Goal: Task Accomplishment & Management: Use online tool/utility

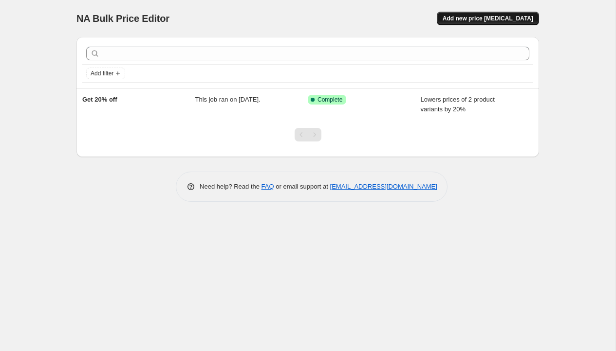
click at [477, 17] on span "Add new price [MEDICAL_DATA]" at bounding box center [488, 19] width 91 height 8
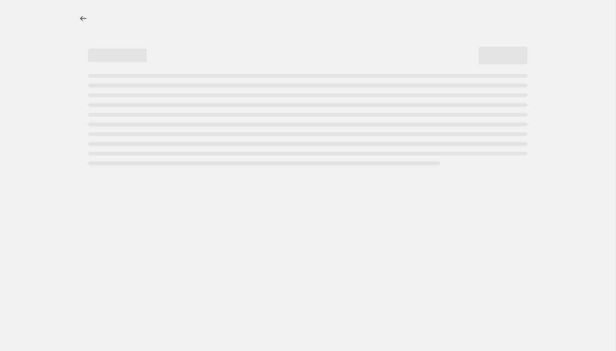
select select "percentage"
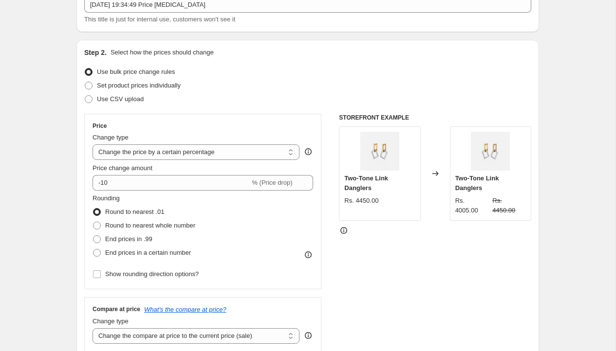
scroll to position [66, 0]
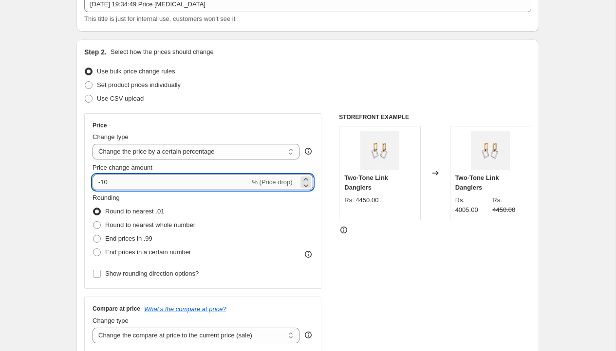
click at [104, 182] on input "-10" at bounding box center [170, 183] width 157 height 16
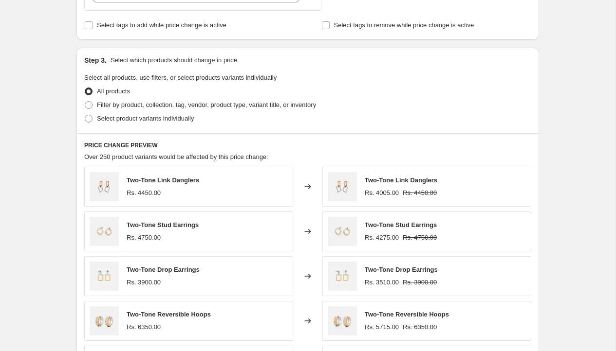
scroll to position [416, 0]
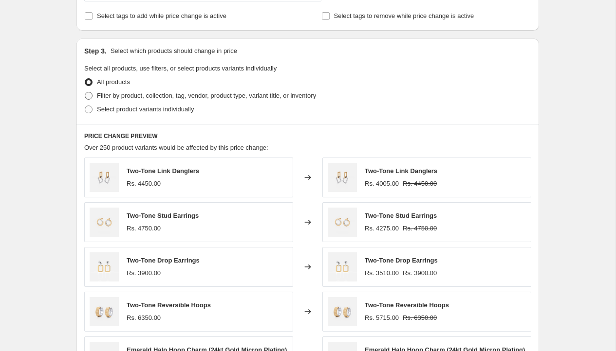
type input "-20"
click at [90, 95] on span at bounding box center [89, 96] width 8 height 8
click at [85, 92] on input "Filter by product, collection, tag, vendor, product type, variant title, or inv…" at bounding box center [85, 92] width 0 height 0
radio input "true"
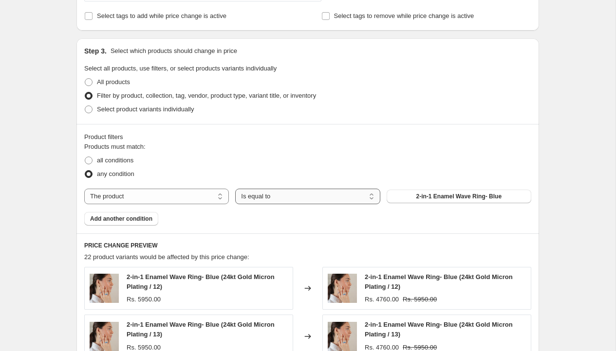
click at [258, 198] on select "Is equal to Is not equal to" at bounding box center [307, 197] width 145 height 16
click at [180, 196] on select "The product The product's collection The product's tag The product's vendor The…" at bounding box center [156, 197] width 145 height 16
select select "collection"
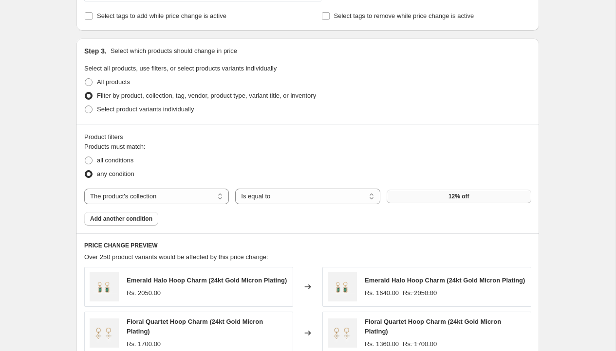
click at [434, 196] on button "12% off" at bounding box center [459, 197] width 145 height 14
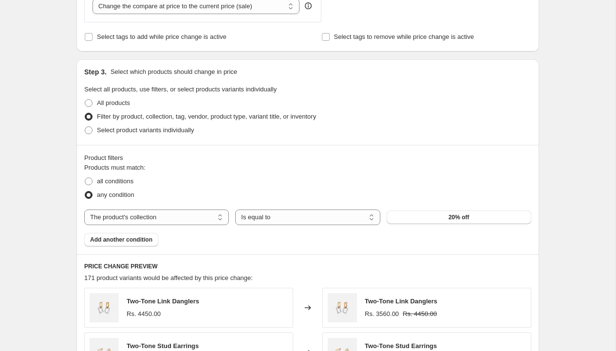
scroll to position [396, 0]
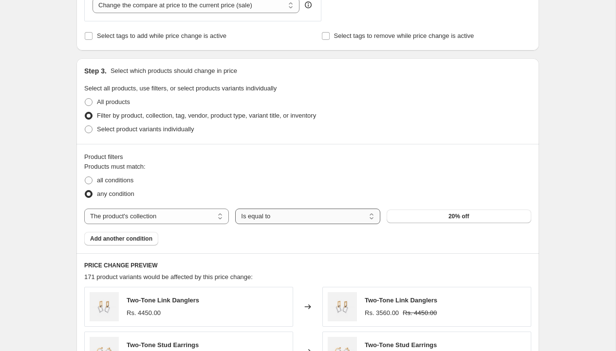
click at [372, 212] on select "Is equal to Is not equal to" at bounding box center [307, 217] width 145 height 16
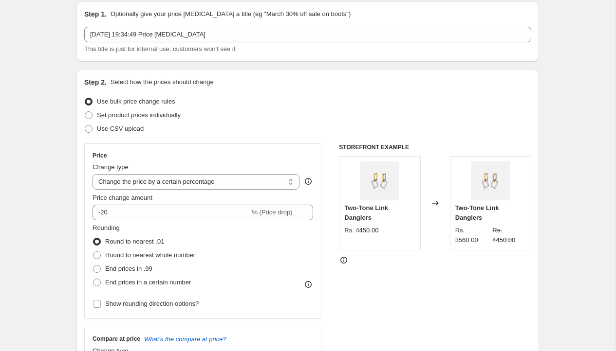
scroll to position [35, 0]
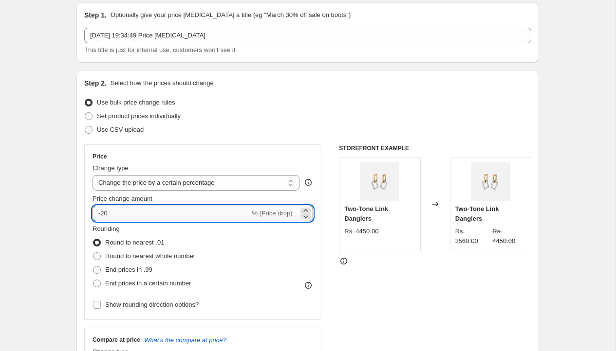
click at [122, 216] on input "-20" at bounding box center [170, 214] width 157 height 16
type input "-2"
type input "-7"
type input "-12"
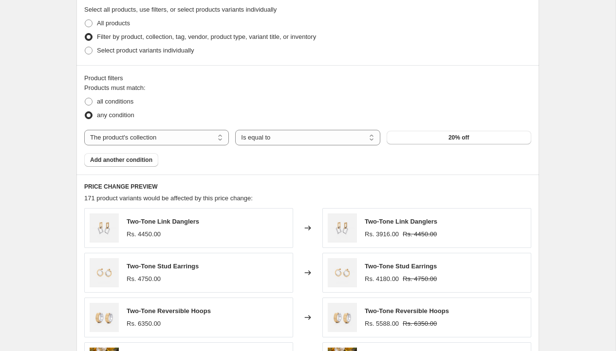
scroll to position [449, 0]
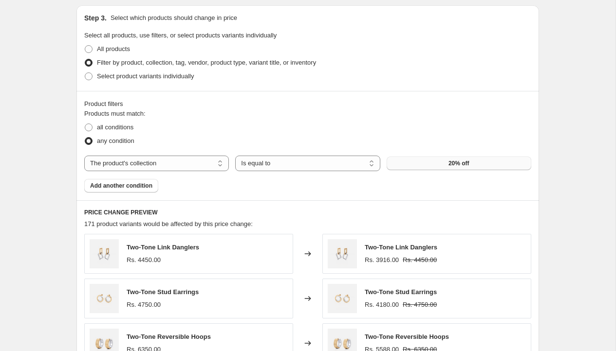
click at [442, 161] on button "20% off" at bounding box center [459, 164] width 145 height 14
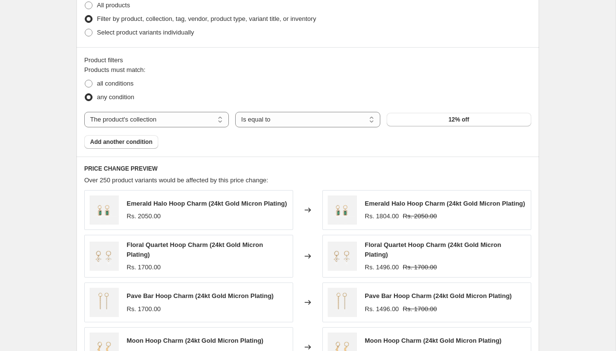
scroll to position [489, 0]
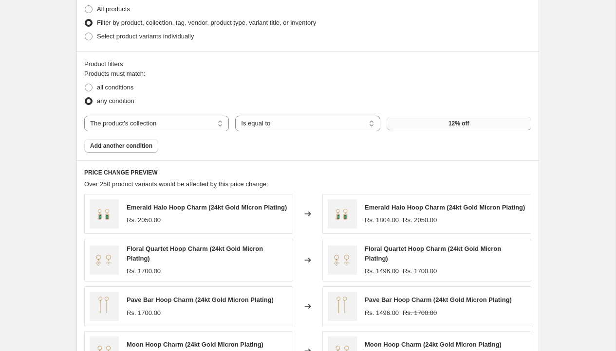
click at [435, 124] on button "12% off" at bounding box center [459, 124] width 145 height 14
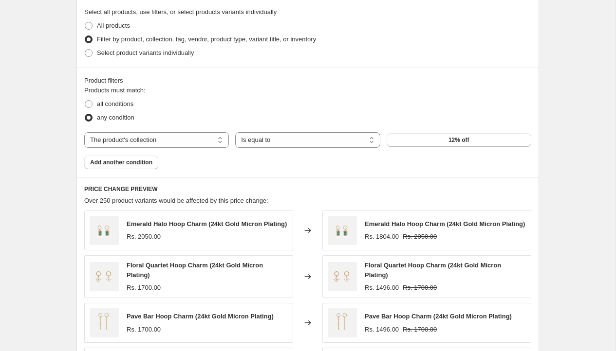
scroll to position [469, 0]
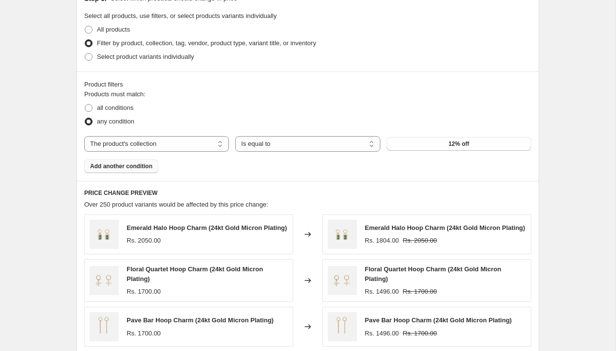
click at [145, 167] on span "Add another condition" at bounding box center [121, 167] width 62 height 8
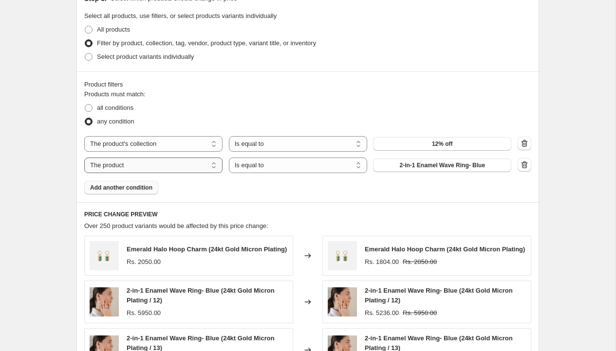
click at [211, 164] on select "The product The product's collection The product's tag The product's vendor The…" at bounding box center [153, 166] width 138 height 16
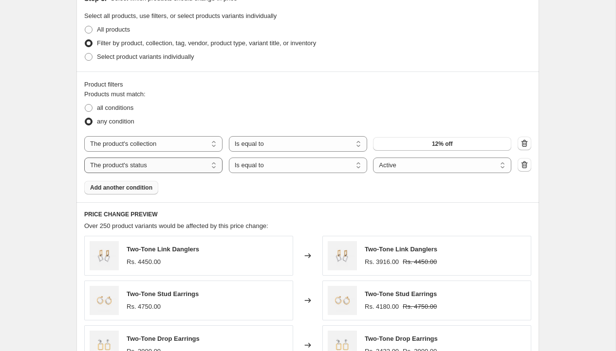
click at [193, 165] on select "The product The product's collection The product's tag The product's vendor The…" at bounding box center [153, 166] width 138 height 16
select select "product_type"
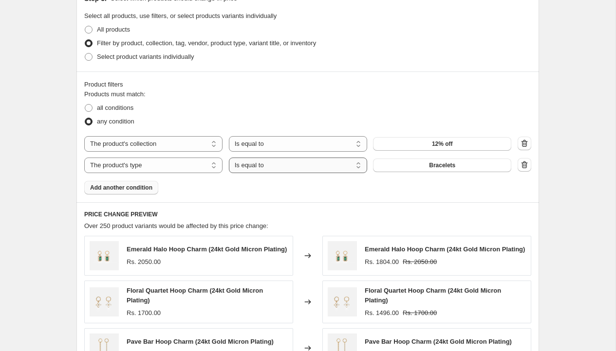
click at [266, 164] on select "Is equal to Is not equal to" at bounding box center [298, 166] width 138 height 16
click at [410, 166] on button "Bracelets" at bounding box center [442, 166] width 138 height 14
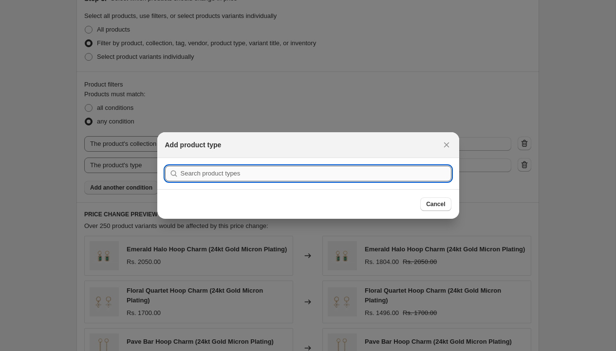
click at [223, 177] on input ":r2i:" at bounding box center [316, 174] width 271 height 16
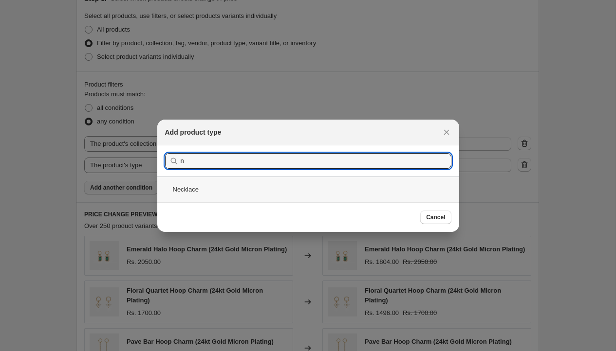
type input "n"
click at [196, 184] on div "Necklace" at bounding box center [308, 190] width 302 height 26
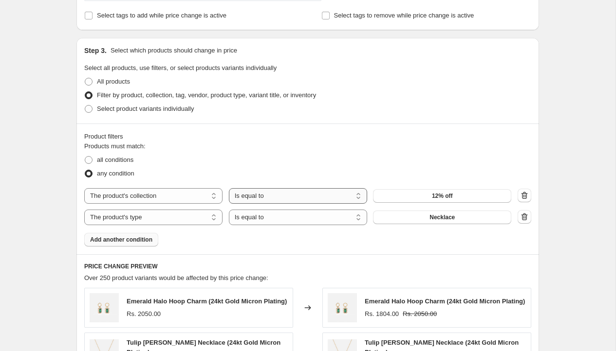
scroll to position [415, 0]
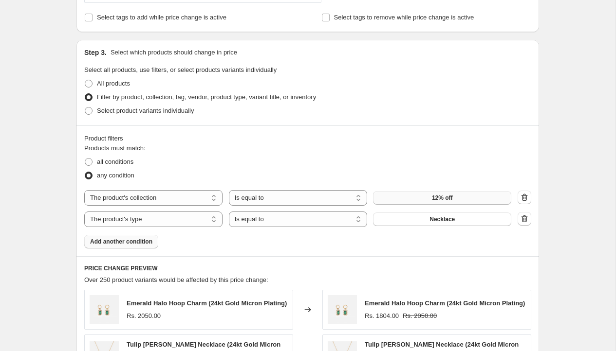
click at [439, 195] on span "12% off" at bounding box center [442, 198] width 21 height 8
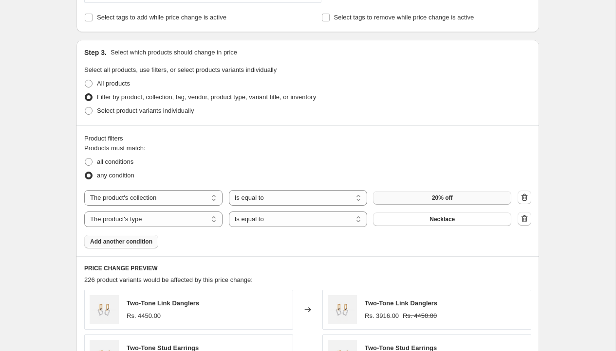
scroll to position [458, 0]
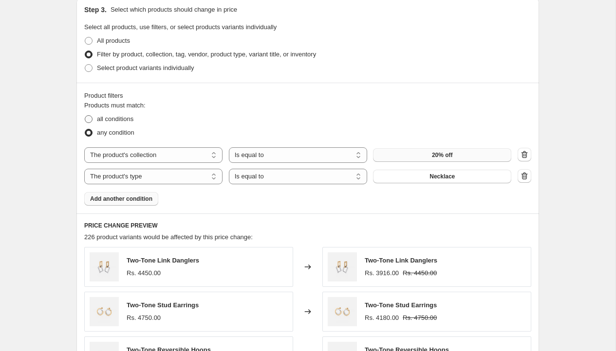
click at [87, 117] on span at bounding box center [89, 119] width 8 height 8
click at [85, 116] on input "all conditions" at bounding box center [85, 115] width 0 height 0
radio input "true"
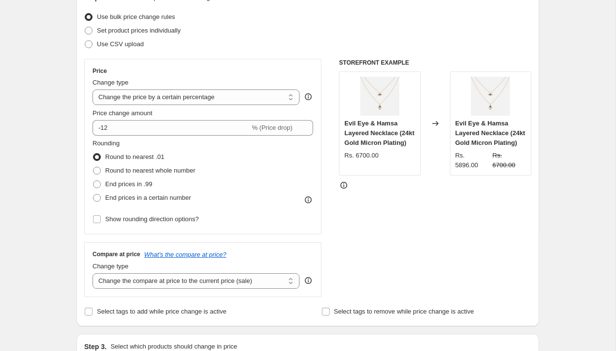
scroll to position [122, 0]
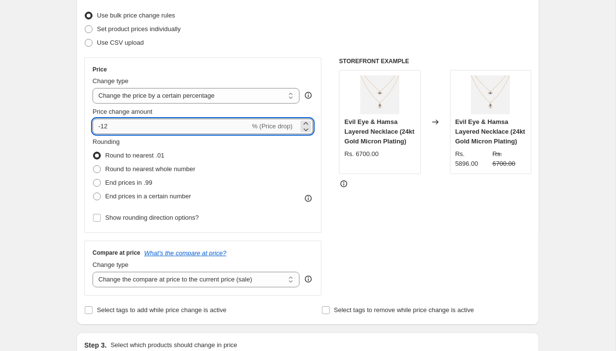
click at [105, 128] on input "-12" at bounding box center [170, 127] width 157 height 16
type input "-20"
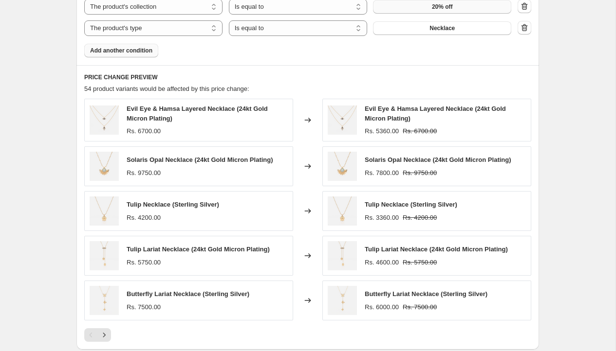
scroll to position [636, 0]
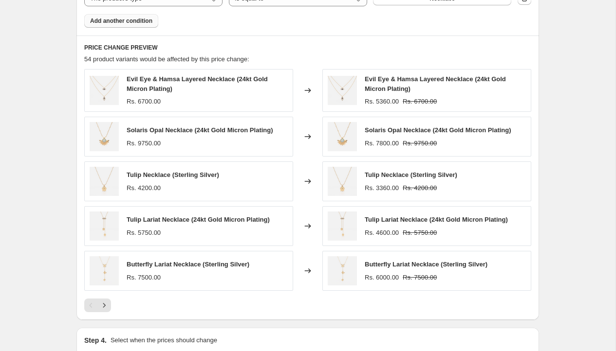
click at [76, 266] on div "PRICE CHANGE PREVIEW 54 product variants would be affected by this price change…" at bounding box center [307, 178] width 462 height 285
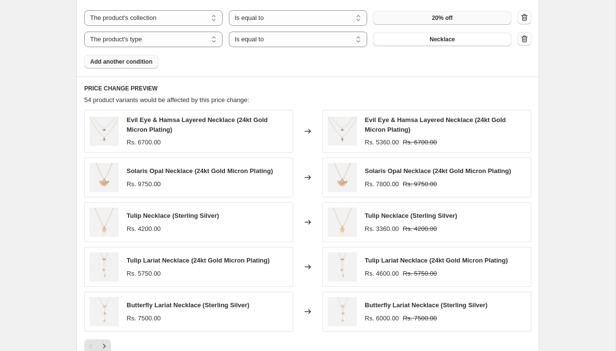
scroll to position [597, 0]
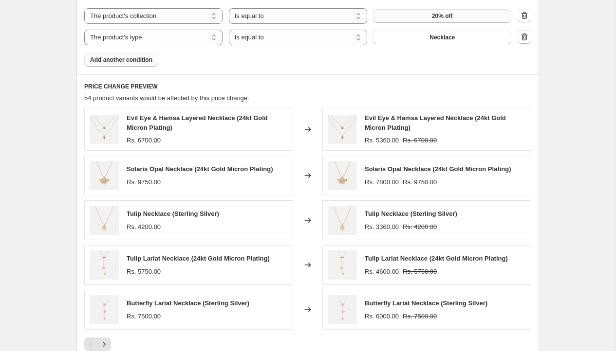
click at [410, 43] on div "Products must match: all conditions any condition The product The product's col…" at bounding box center [307, 14] width 447 height 105
click at [410, 42] on button "Necklace" at bounding box center [442, 38] width 138 height 14
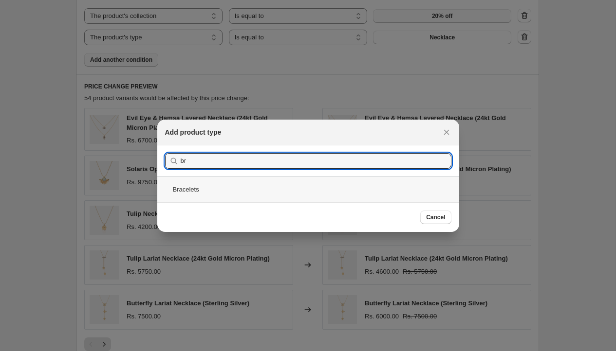
type input "br"
click at [193, 188] on div "Bracelets" at bounding box center [308, 190] width 302 height 26
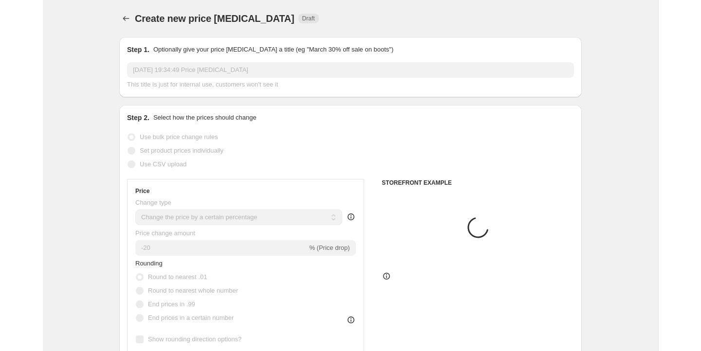
scroll to position [597, 0]
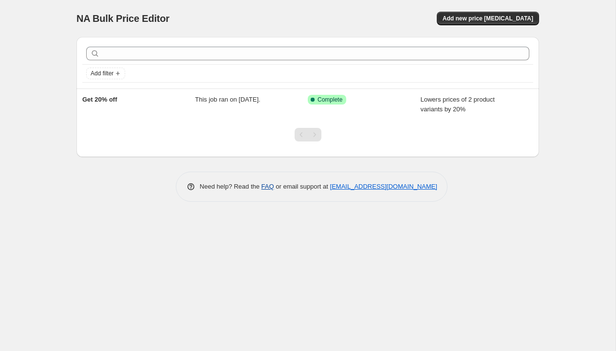
click at [264, 188] on link "FAQ" at bounding box center [267, 186] width 13 height 7
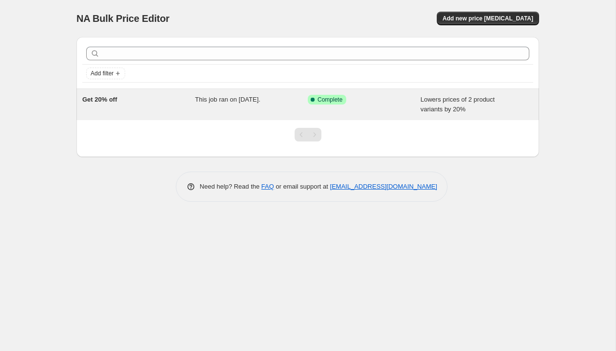
click at [109, 101] on span "Get 20% off" at bounding box center [99, 99] width 35 height 7
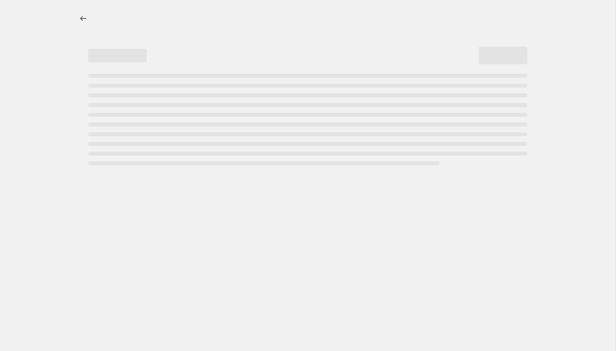
select select "percentage"
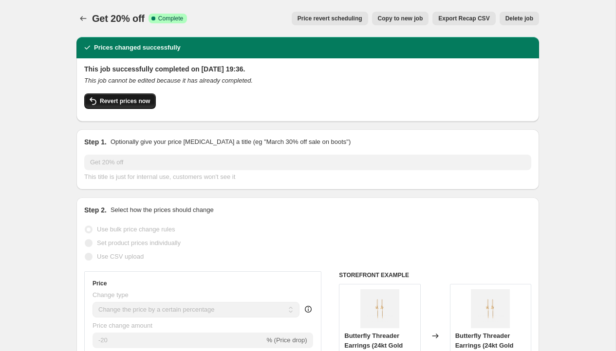
click at [142, 102] on span "Revert prices now" at bounding box center [125, 101] width 50 height 8
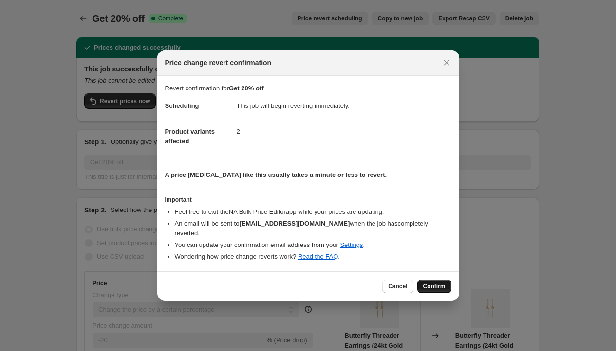
click at [431, 283] on span "Confirm" at bounding box center [434, 287] width 22 height 8
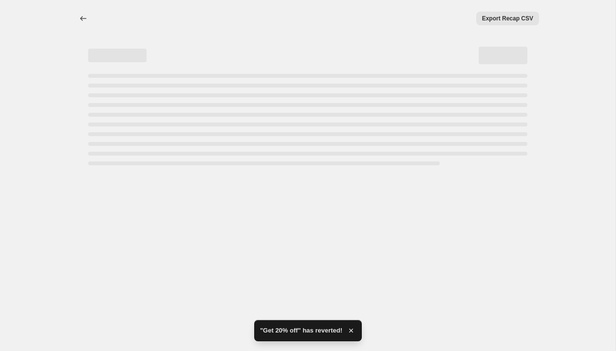
select select "percentage"
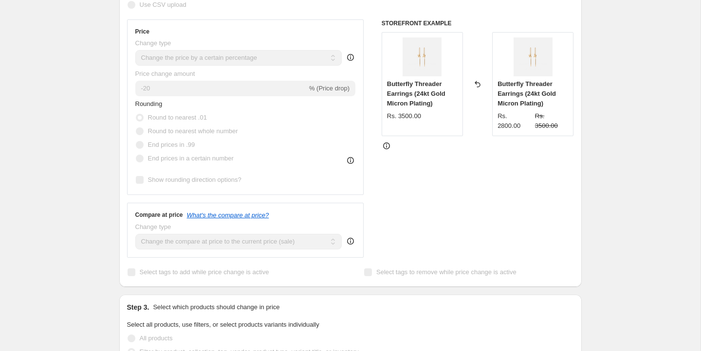
scroll to position [224, 0]
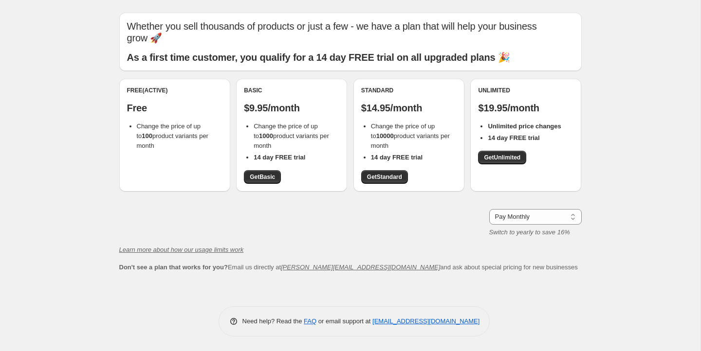
scroll to position [12, 0]
